Goal: Task Accomplishment & Management: Manage account settings

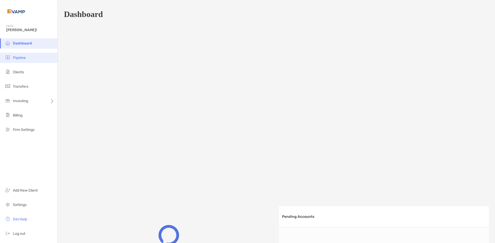
click at [29, 58] on li "Pipeline" at bounding box center [28, 58] width 57 height 10
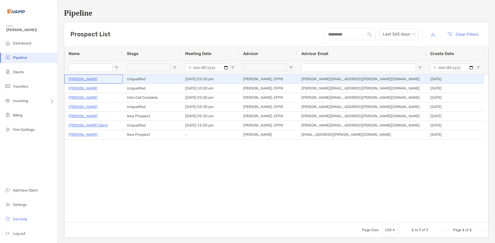
click at [82, 79] on p "Troy Penny" at bounding box center [83, 79] width 29 height 6
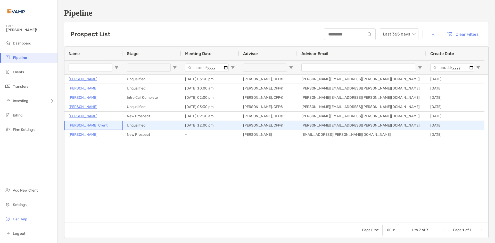
click at [76, 126] on p "[PERSON_NAME] Client" at bounding box center [88, 125] width 39 height 6
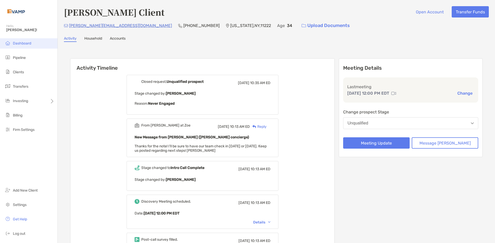
click at [15, 43] on span "Dashboard" at bounding box center [22, 43] width 18 height 4
